Goal: Information Seeking & Learning: Learn about a topic

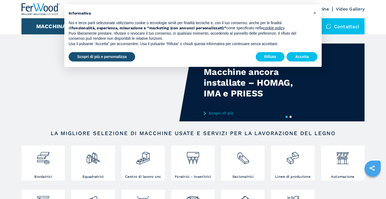
scroll to position [0, 0]
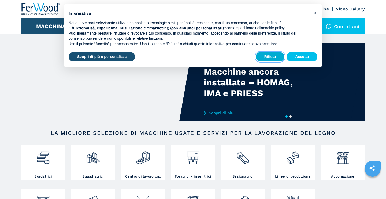
click at [271, 56] on button "Rifiuta" at bounding box center [270, 57] width 29 height 10
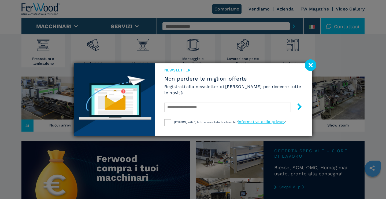
scroll to position [158, 0]
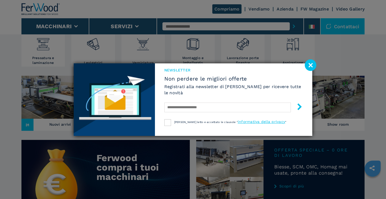
click at [309, 66] on image at bounding box center [311, 65] width 12 height 12
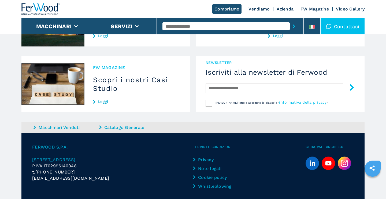
scroll to position [520, 0]
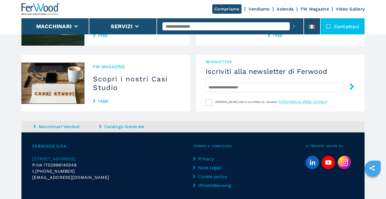
click at [104, 88] on h3 "Scopri i nostri Casi Studio" at bounding box center [137, 83] width 88 height 17
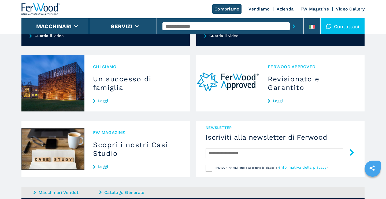
scroll to position [431, 0]
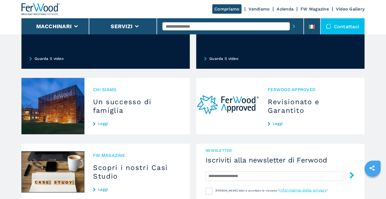
click at [120, 104] on h3 "Un successo di famiglia" at bounding box center [137, 105] width 88 height 17
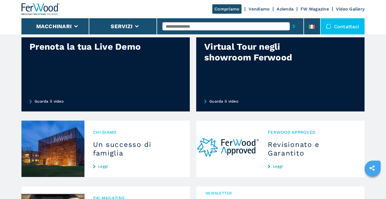
scroll to position [324, 0]
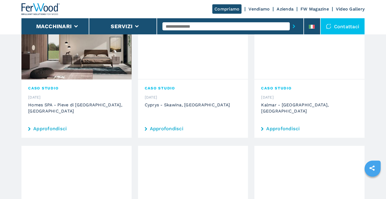
scroll to position [337, 0]
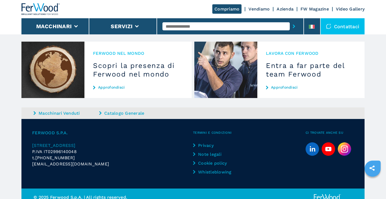
scroll to position [558, 0]
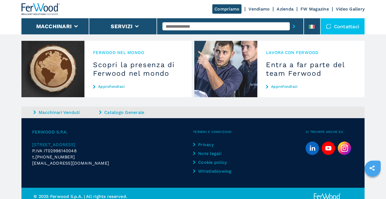
click at [286, 10] on link "Azienda" at bounding box center [285, 8] width 17 height 5
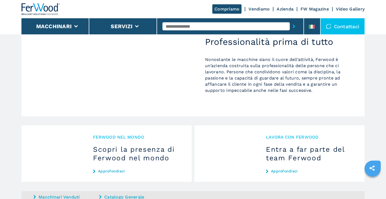
scroll to position [479, 0]
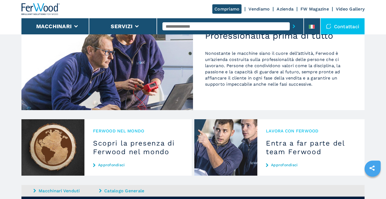
click at [132, 139] on h3 "Scopri la presenza di Ferwood nel mondo" at bounding box center [138, 147] width 90 height 17
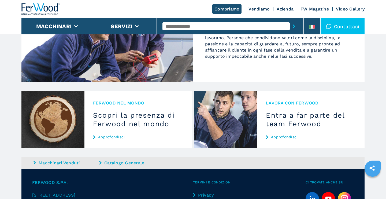
scroll to position [517, 0]
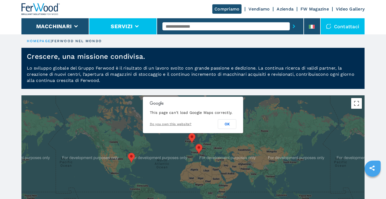
click at [115, 24] on button "Servizi" at bounding box center [122, 26] width 22 height 6
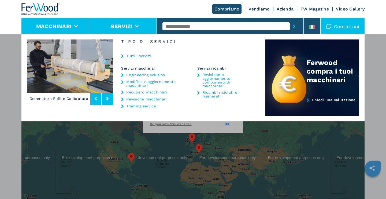
click at [79, 26] on li "Macchinari" at bounding box center [55, 26] width 68 height 16
